Goal: Information Seeking & Learning: Learn about a topic

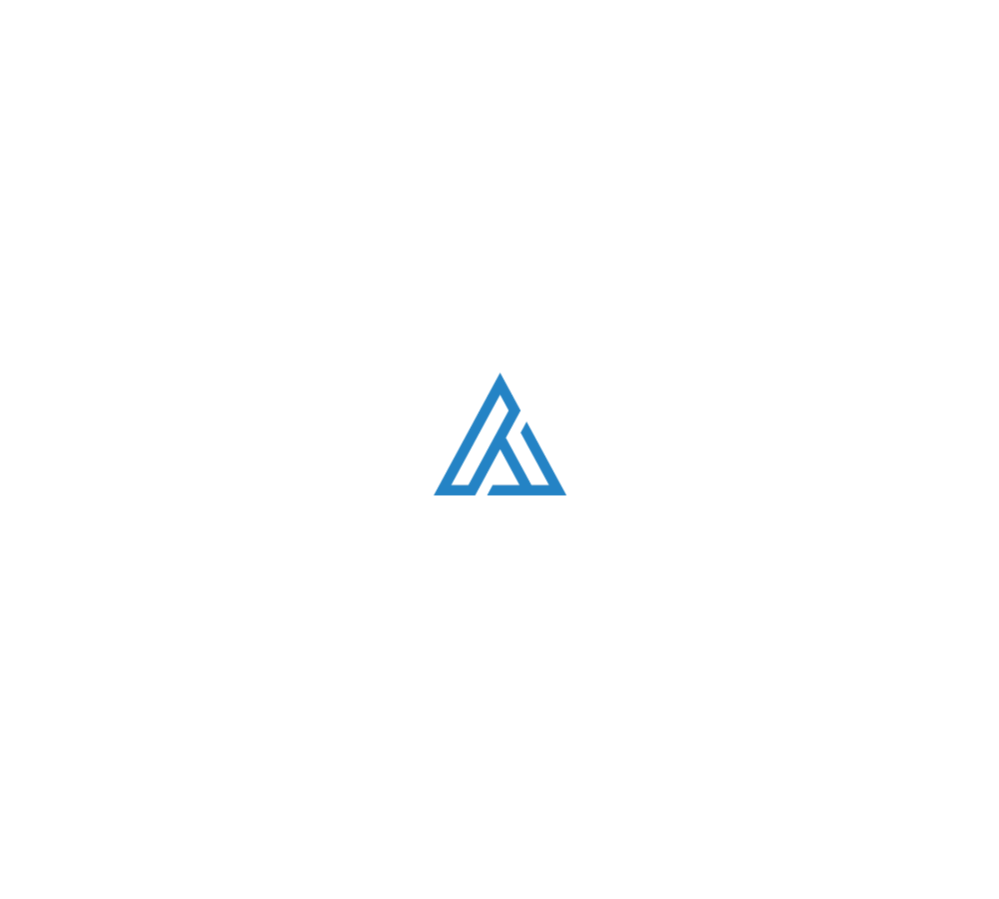
scroll to position [1261, 0]
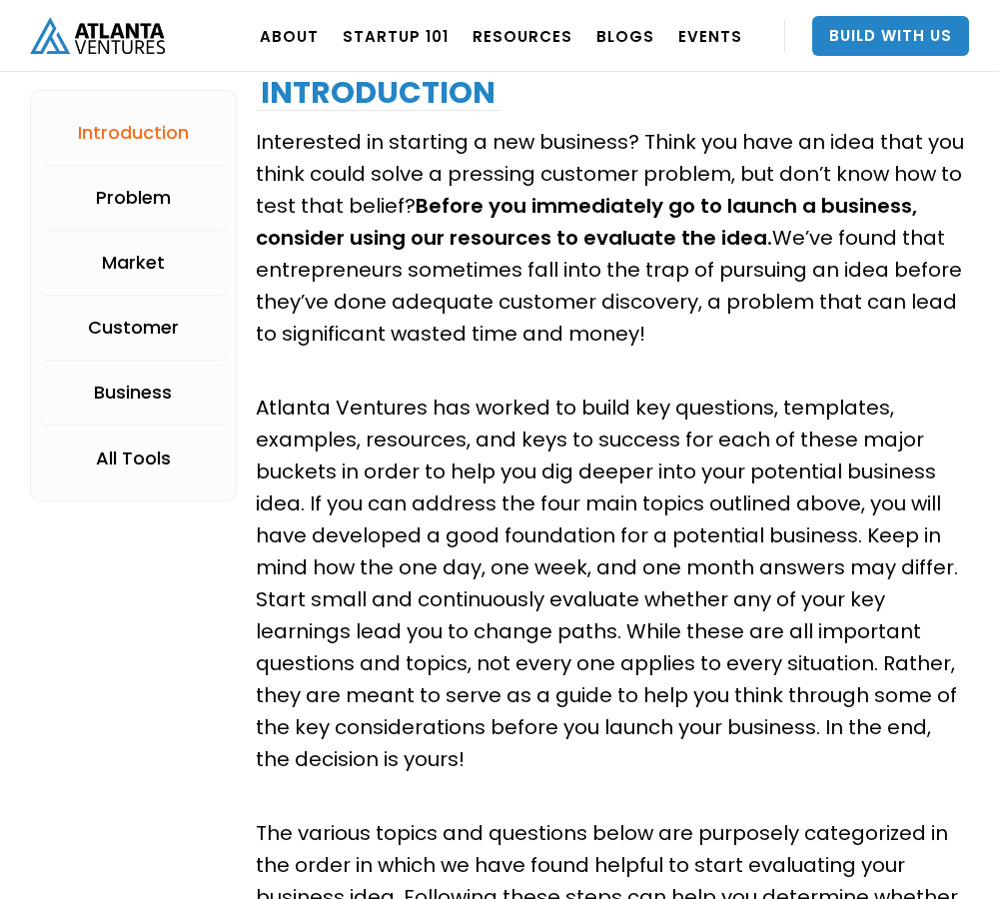
scroll to position [4221, 0]
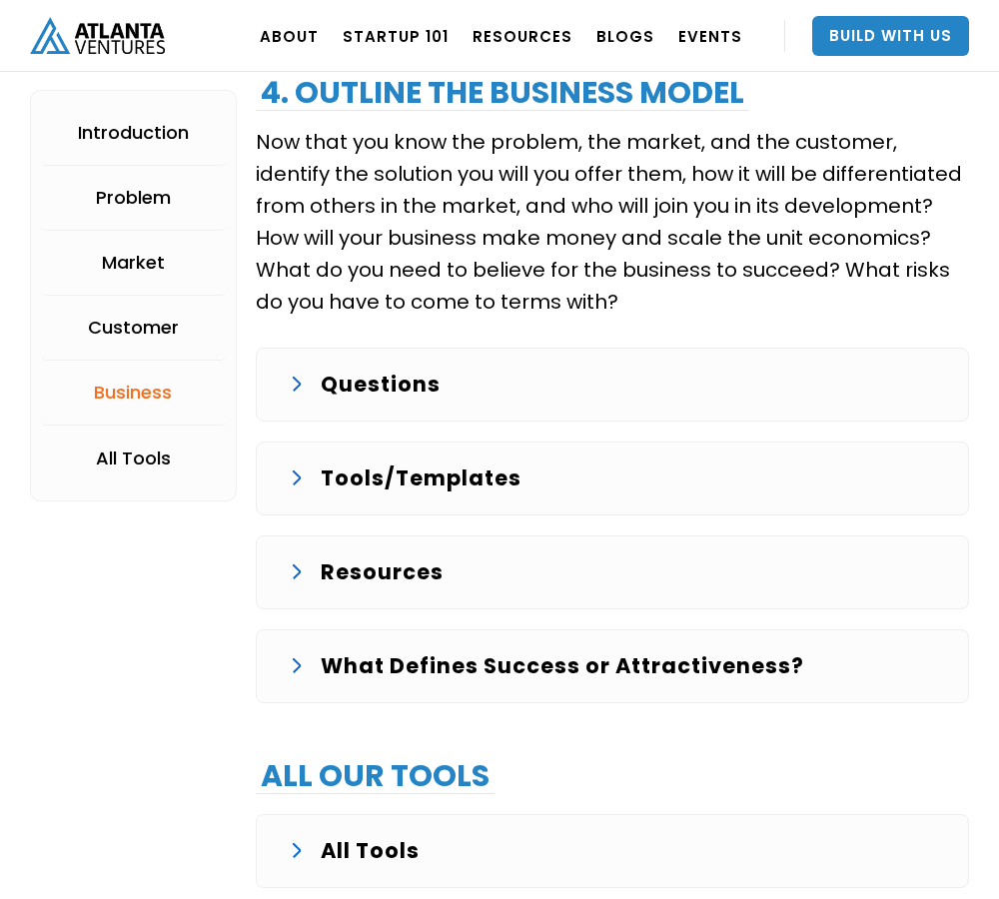
scroll to position [4904, 0]
